Goal: Information Seeking & Learning: Find specific fact

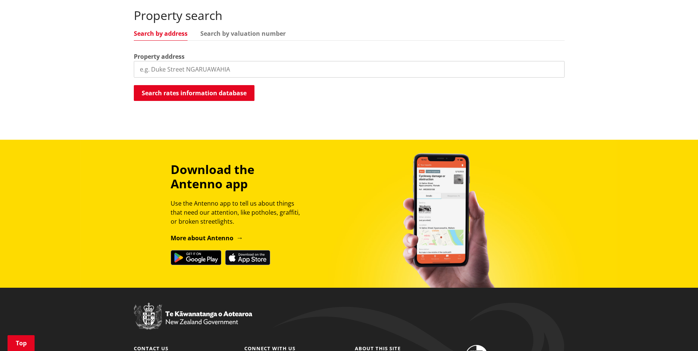
scroll to position [226, 0]
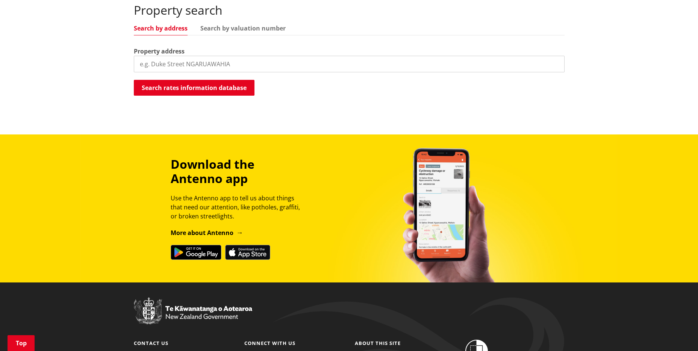
click at [193, 65] on input "search" at bounding box center [349, 64] width 431 height 17
click at [198, 91] on button "Search rates information database" at bounding box center [194, 88] width 121 height 16
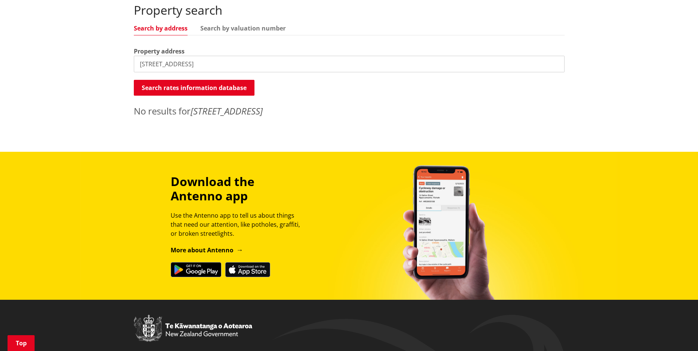
drag, startPoint x: 185, startPoint y: 64, endPoint x: 244, endPoint y: 64, distance: 58.3
click at [244, 64] on input "[STREET_ADDRESS]" at bounding box center [349, 64] width 431 height 17
type input "[STREET_ADDRESS]"
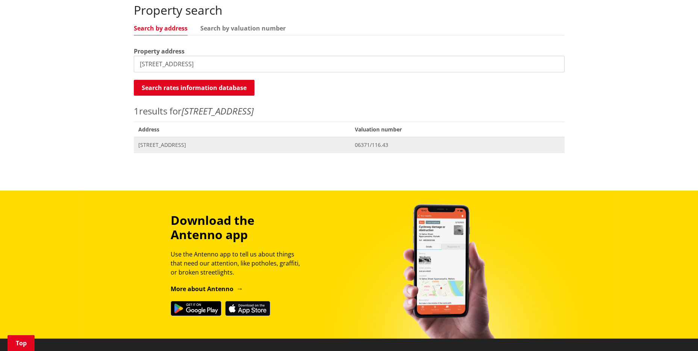
click at [178, 145] on span "[STREET_ADDRESS]" at bounding box center [242, 145] width 208 height 8
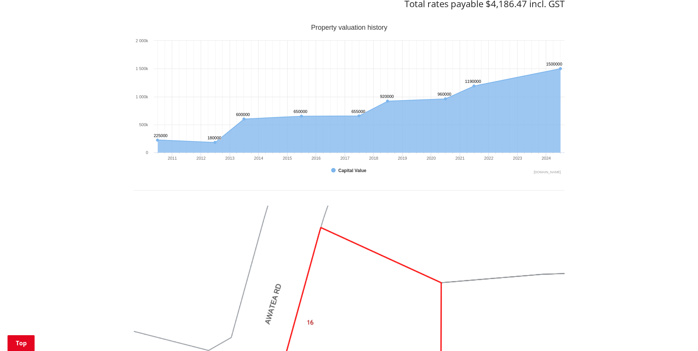
scroll to position [448, 0]
